Goal: Task Accomplishment & Management: Use online tool/utility

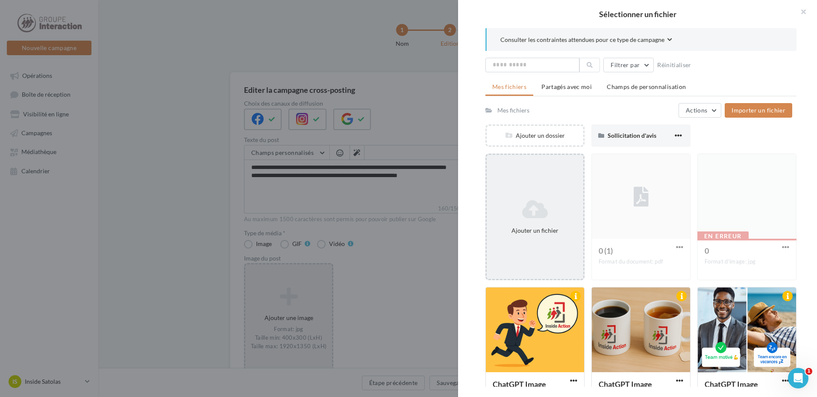
click at [534, 205] on icon at bounding box center [535, 209] width 90 height 21
click at [566, 201] on icon at bounding box center [535, 209] width 90 height 21
click at [523, 159] on div "Ajouter un fichier" at bounding box center [534, 216] width 99 height 126
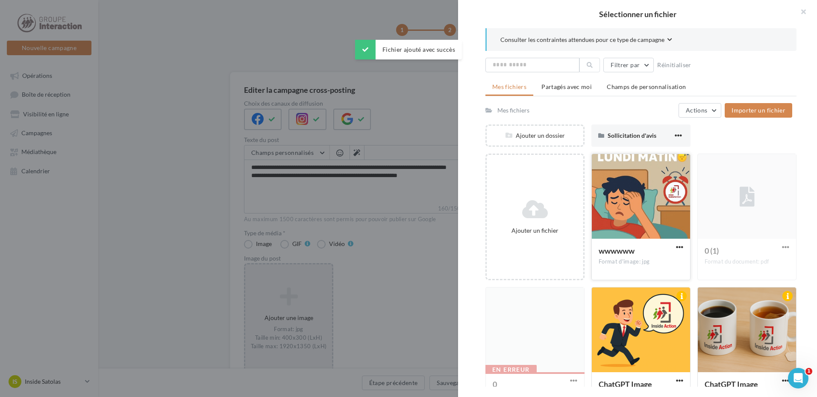
click at [644, 218] on div at bounding box center [641, 196] width 98 height 85
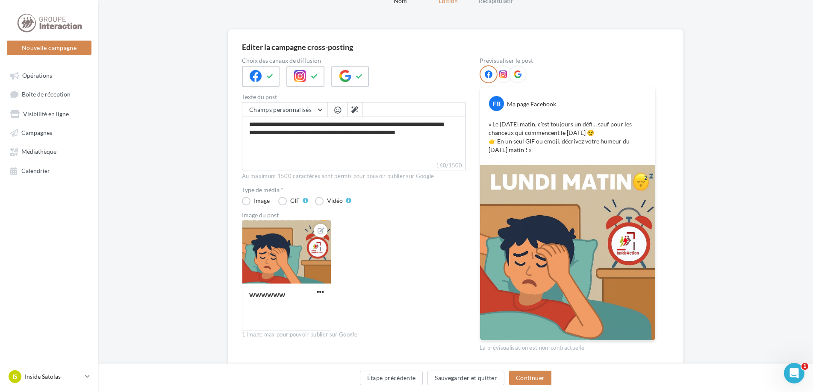
scroll to position [74, 0]
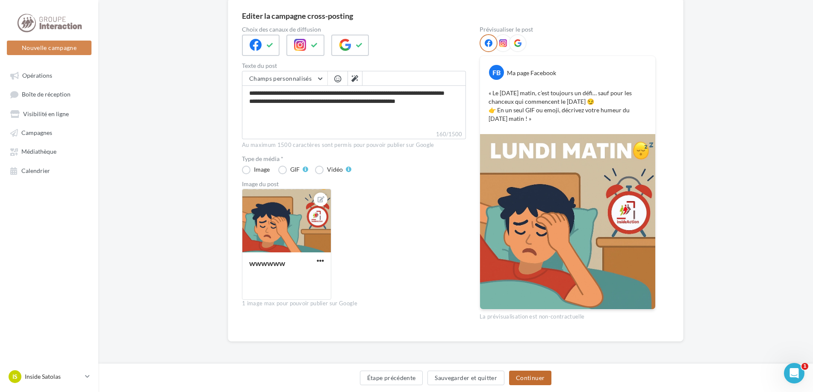
click at [541, 377] on button "Continuer" at bounding box center [530, 378] width 42 height 15
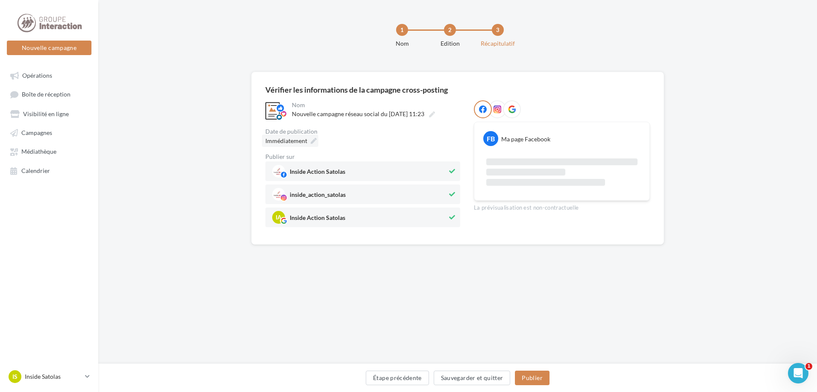
click at [313, 144] on icon at bounding box center [314, 141] width 6 height 6
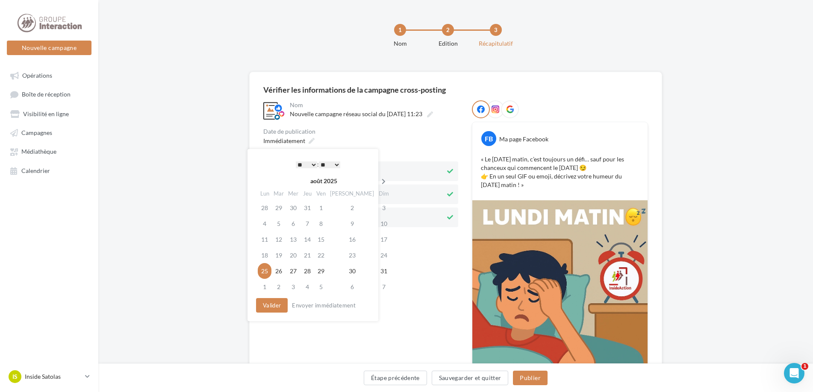
click at [378, 183] on icon at bounding box center [383, 182] width 11 height 6
click at [269, 296] on div "septembre 2025 Lun Mar Mer Jeu Ven Sam Dim 25 26 27 28 29 30 31 1 2 3 4 5 6 7 8…" at bounding box center [311, 234] width 115 height 123
click at [258, 287] on td "29" at bounding box center [263, 287] width 15 height 16
click at [264, 307] on button "Valider" at bounding box center [270, 305] width 32 height 15
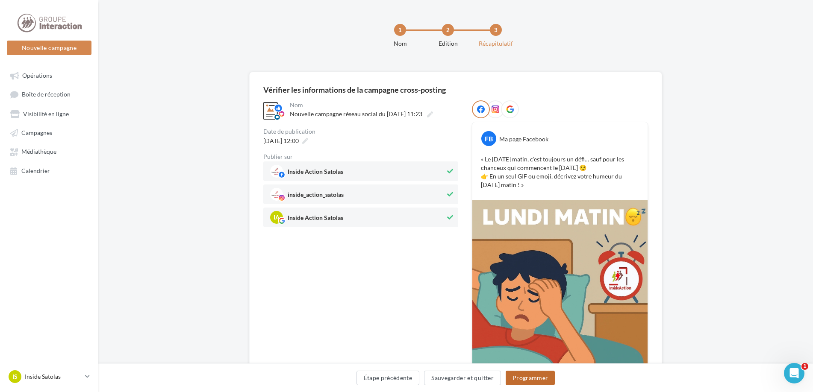
click at [533, 377] on button "Programmer" at bounding box center [530, 378] width 50 height 15
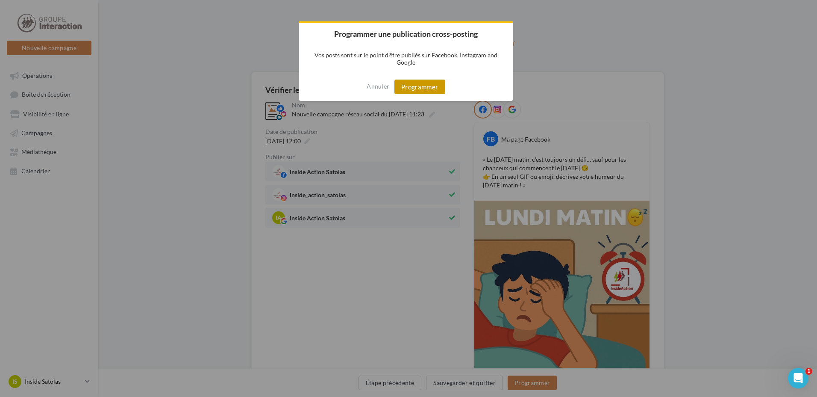
click at [406, 82] on button "Programmer" at bounding box center [419, 86] width 51 height 15
